Goal: Transaction & Acquisition: Book appointment/travel/reservation

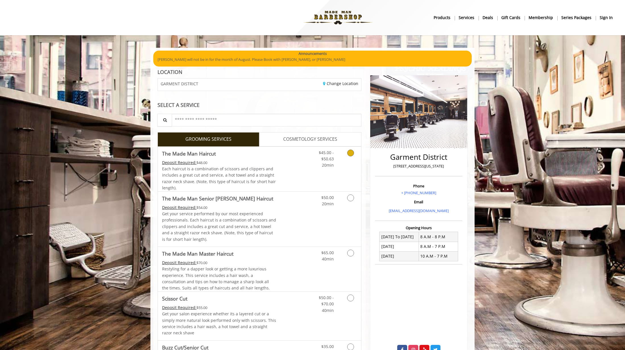
click at [350, 154] on icon "Grooming services" at bounding box center [350, 153] width 7 height 7
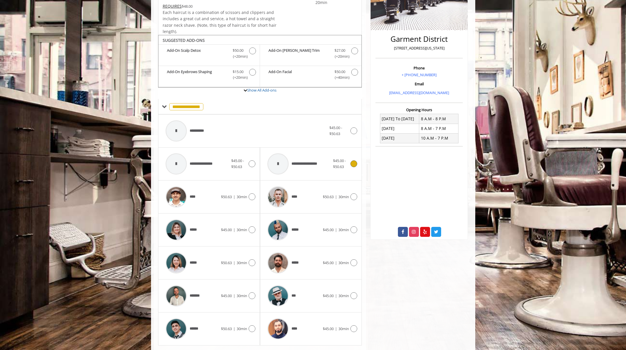
scroll to position [133, 0]
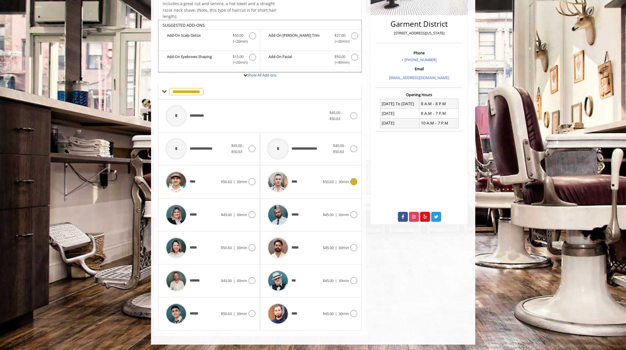
click at [351, 180] on icon at bounding box center [353, 181] width 7 height 7
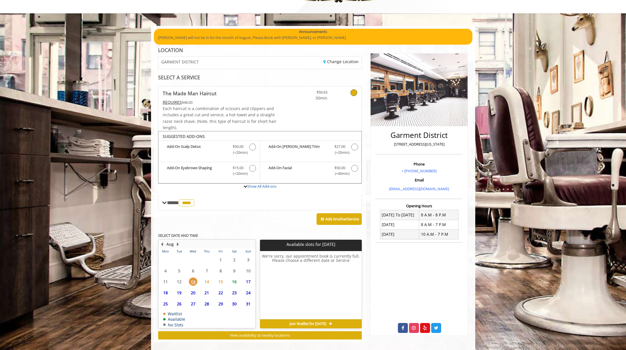
scroll to position [28, 0]
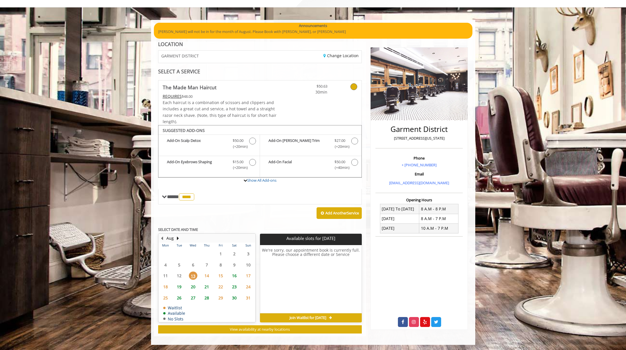
click at [194, 287] on span "20" at bounding box center [193, 287] width 9 height 8
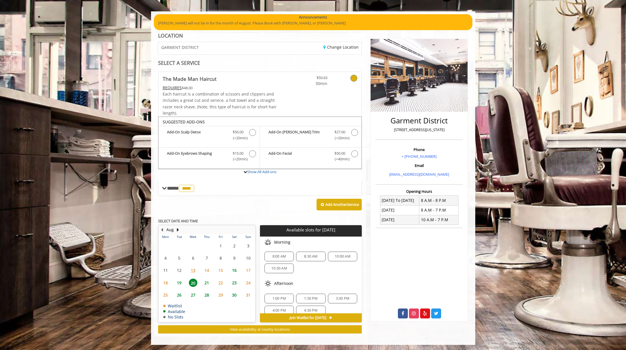
scroll to position [1, 0]
click at [281, 271] on div "10:30 AM" at bounding box center [279, 268] width 29 height 10
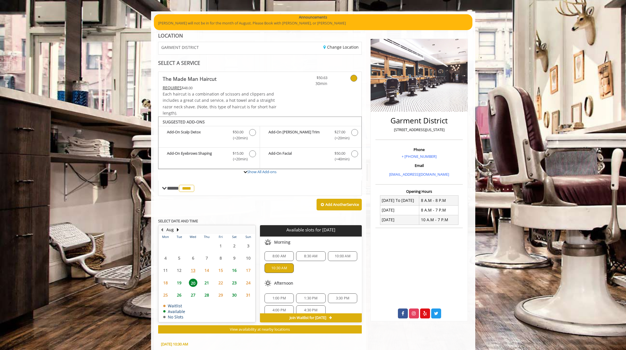
scroll to position [139, 0]
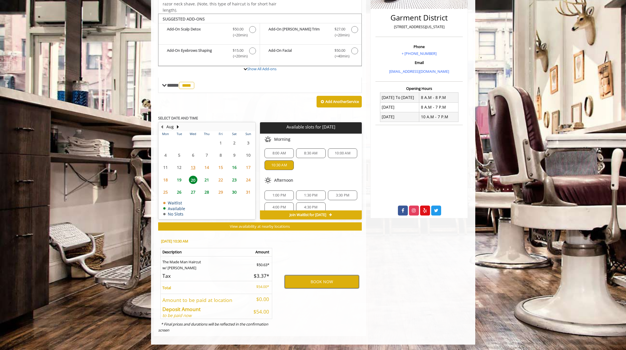
click at [334, 281] on button "BOOK NOW" at bounding box center [322, 281] width 74 height 13
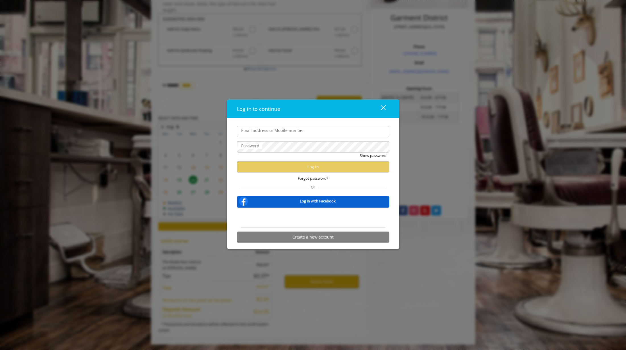
type input "**********"
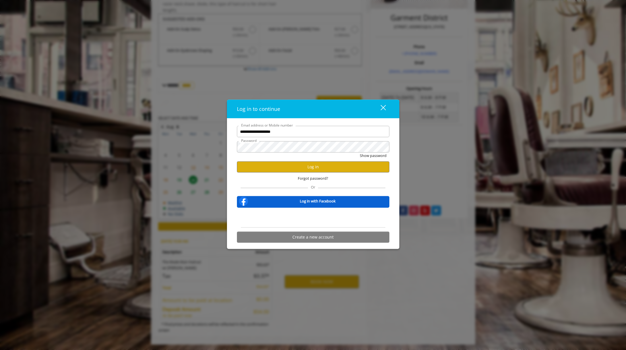
scroll to position [0, 0]
click at [304, 168] on button "Log in" at bounding box center [313, 166] width 152 height 11
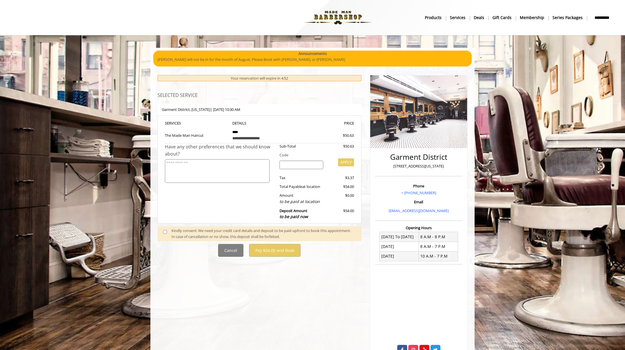
scroll to position [47, 0]
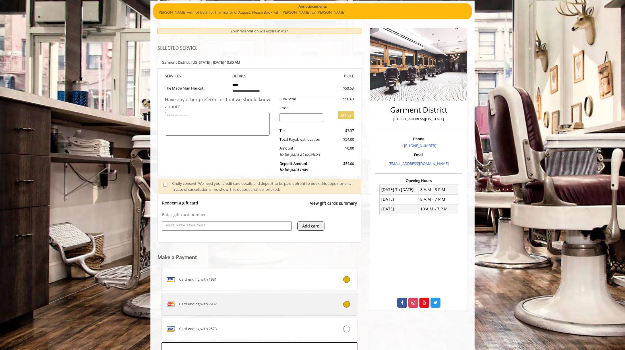
click at [348, 301] on div at bounding box center [341, 304] width 32 height 7
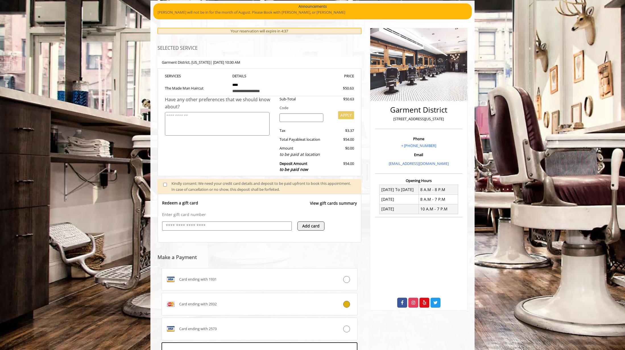
scroll to position [134, 0]
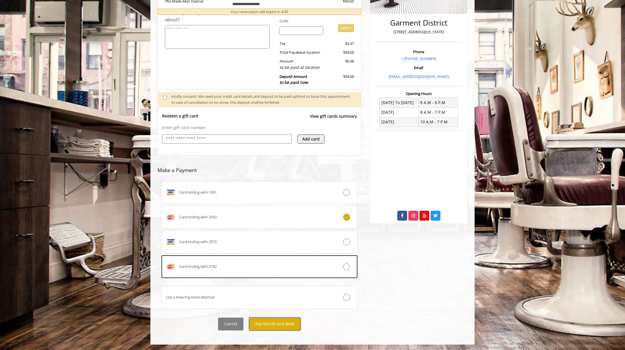
click at [276, 326] on button "Pay $54.00 and Book" at bounding box center [274, 324] width 51 height 13
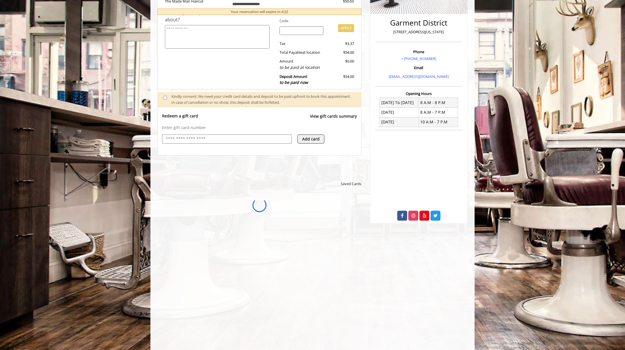
scroll to position [0, 0]
